Goal: Task Accomplishment & Management: Use online tool/utility

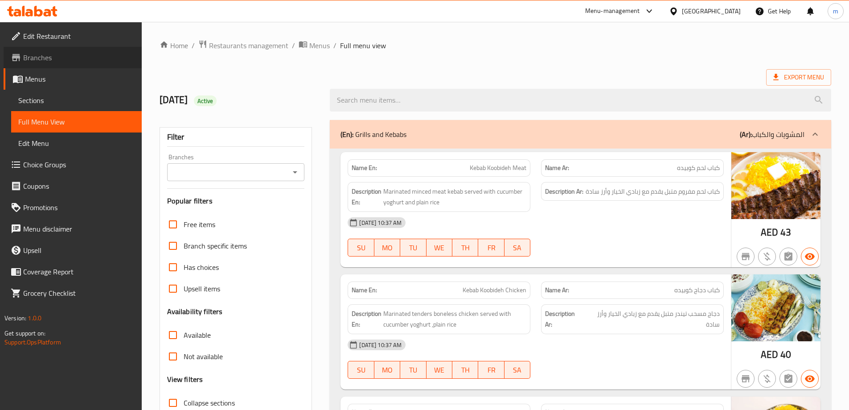
click at [45, 57] on span "Branches" at bounding box center [78, 57] width 111 height 11
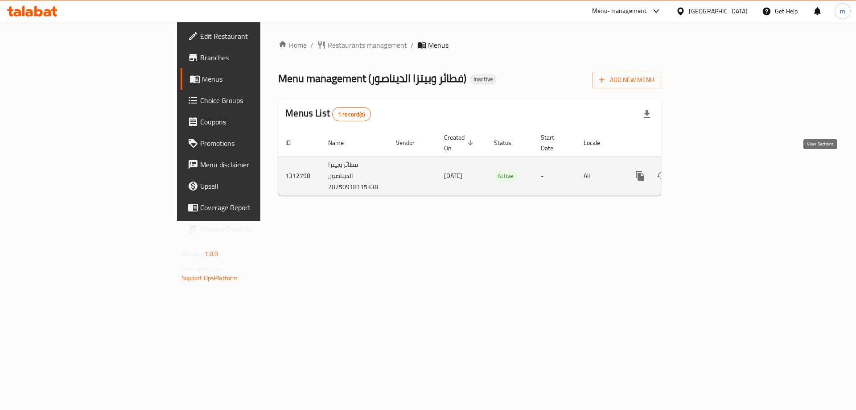
click at [709, 170] on icon "enhanced table" at bounding box center [704, 175] width 11 height 11
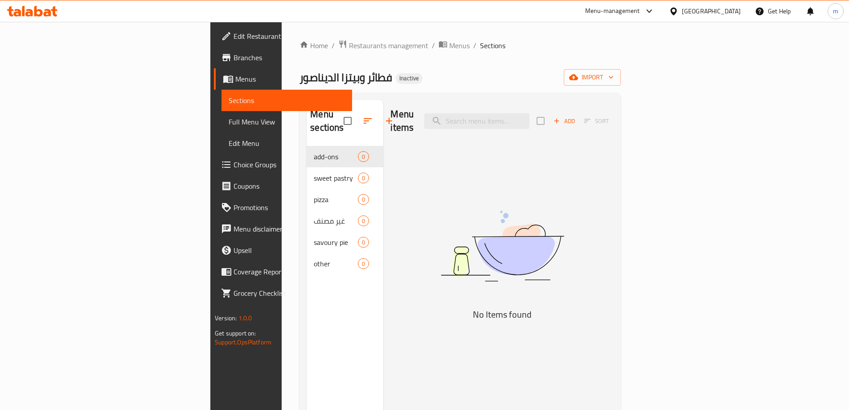
click at [235, 75] on span "Menus" at bounding box center [290, 79] width 110 height 11
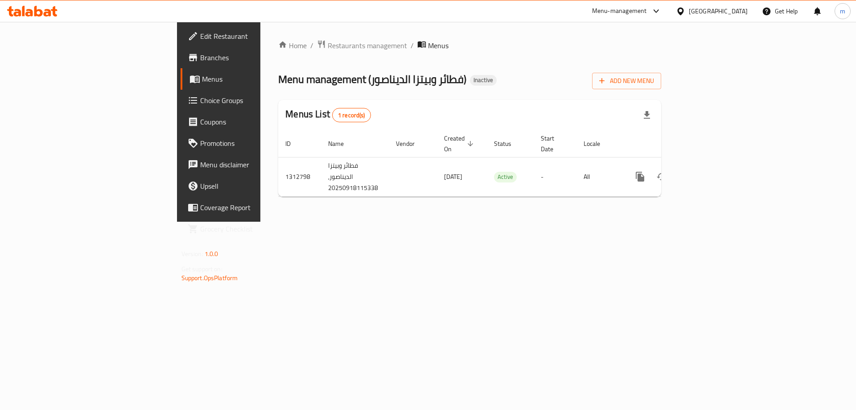
click at [200, 57] on span "Branches" at bounding box center [256, 57] width 113 height 11
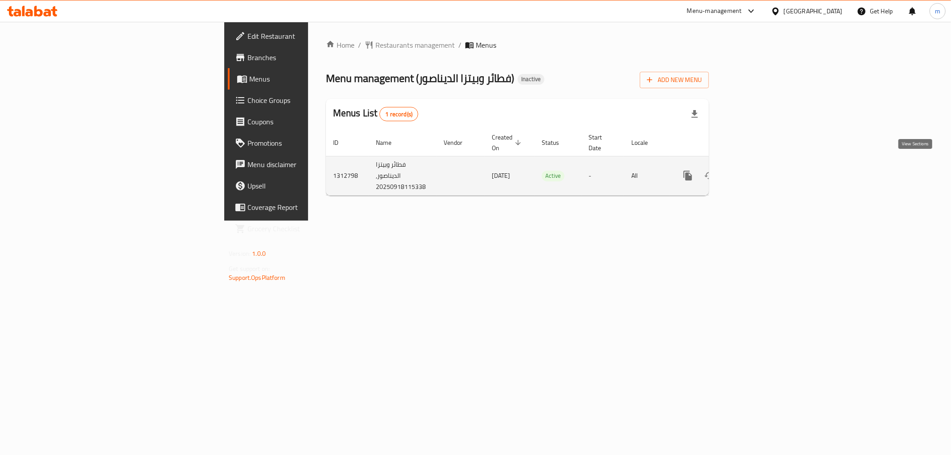
click at [757, 170] on icon "enhanced table" at bounding box center [751, 175] width 11 height 11
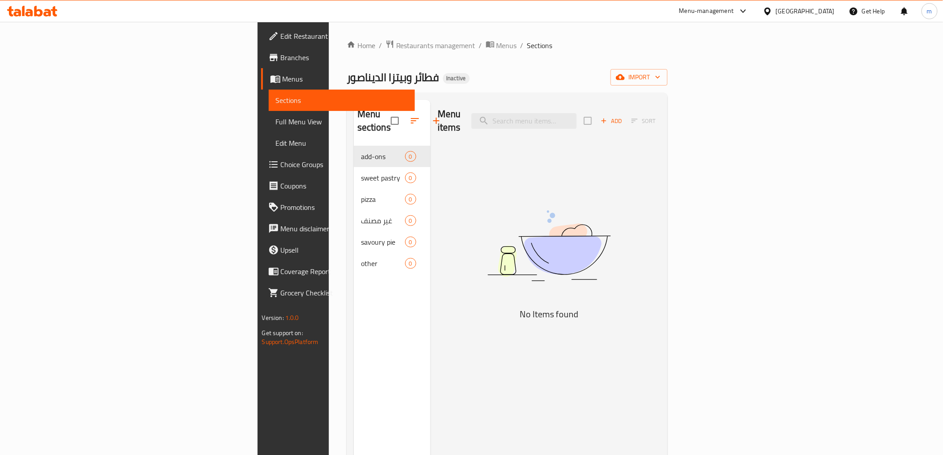
click at [261, 64] on link "Branches" at bounding box center [338, 57] width 154 height 21
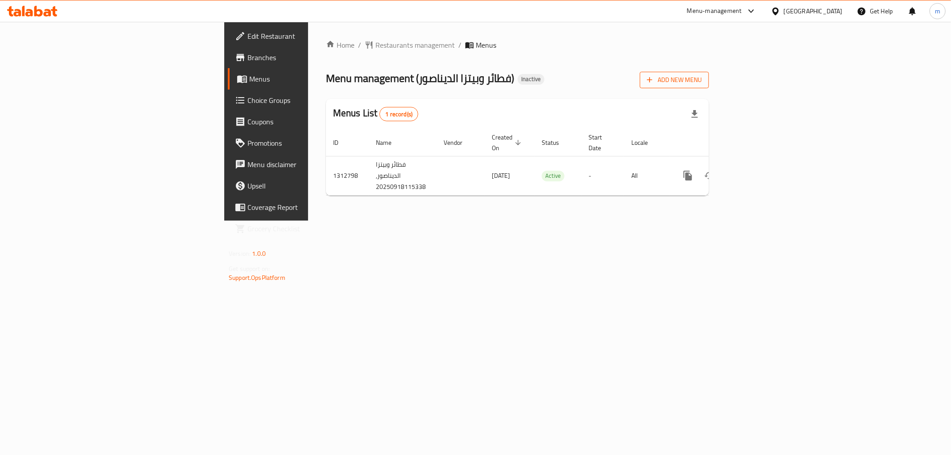
click at [701, 82] on span "Add New Menu" at bounding box center [674, 79] width 55 height 11
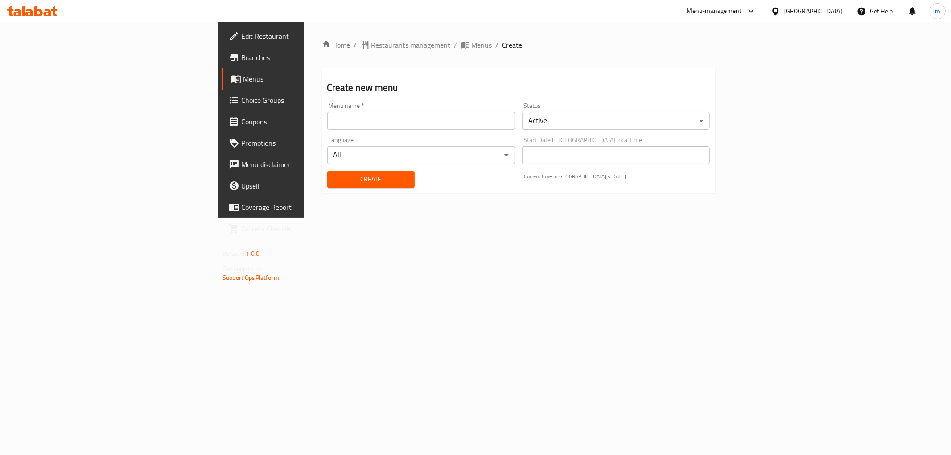
click at [459, 135] on div "Language All ​" at bounding box center [421, 150] width 195 height 34
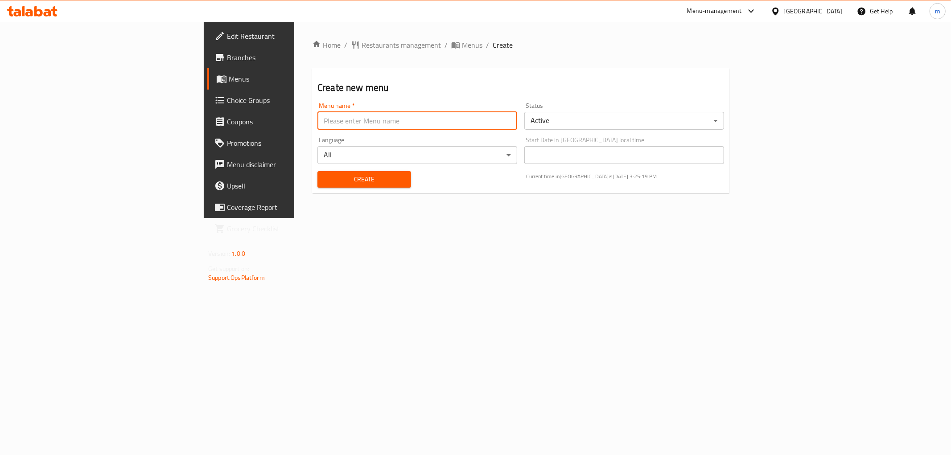
click at [470, 122] on input "text" at bounding box center [417, 121] width 200 height 18
type input "[DATE]"
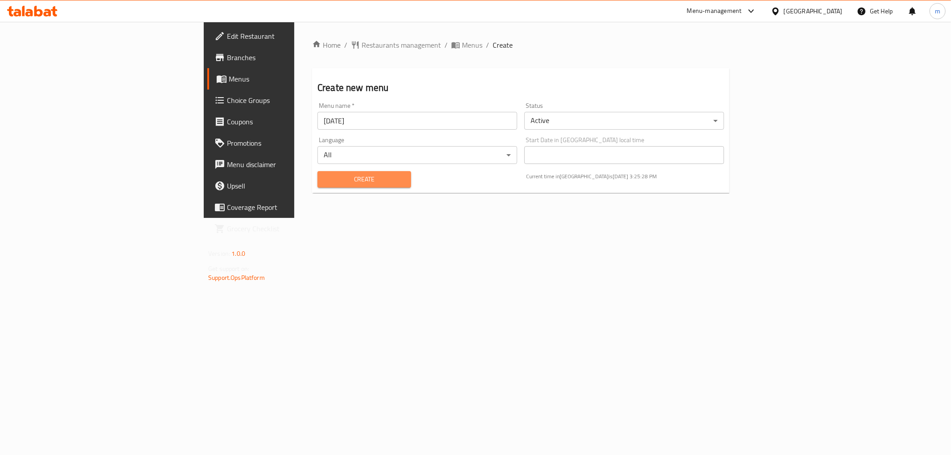
click at [335, 185] on button "Create" at bounding box center [364, 179] width 94 height 16
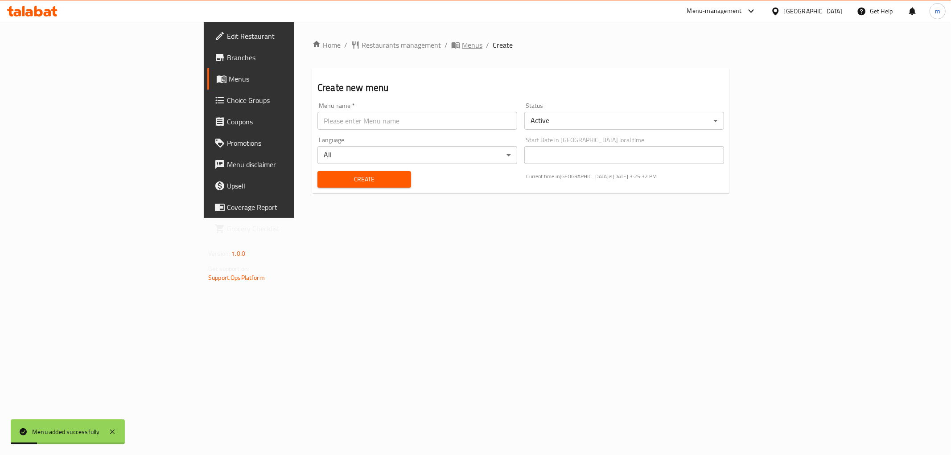
click at [462, 47] on span "Menus" at bounding box center [472, 45] width 20 height 11
